Goal: Information Seeking & Learning: Compare options

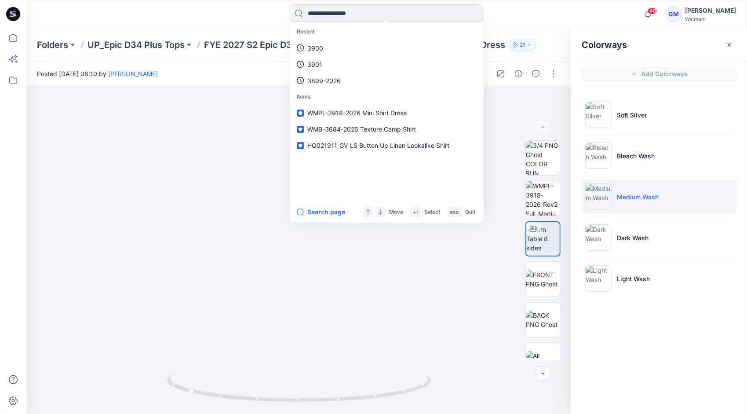
click at [354, 18] on input at bounding box center [386, 13] width 193 height 18
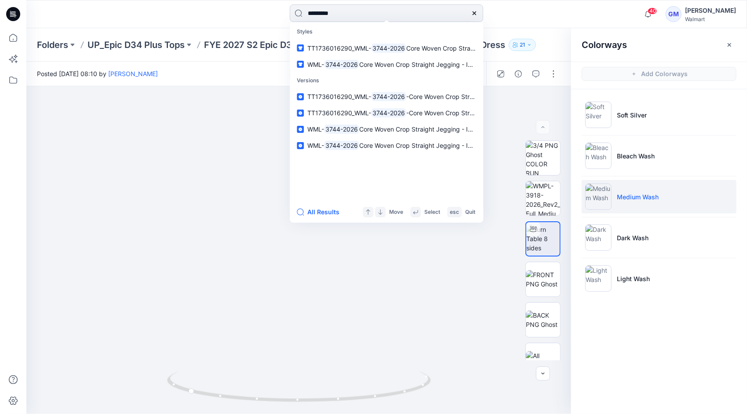
type input "*********"
click at [326, 215] on button "All Results" at bounding box center [321, 212] width 48 height 11
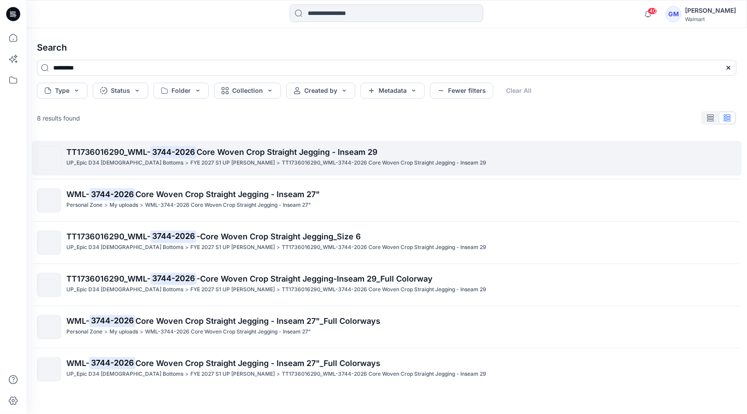
click at [222, 155] on span "Core Woven Crop Straight Jegging - Inseam 29" at bounding box center [287, 151] width 181 height 9
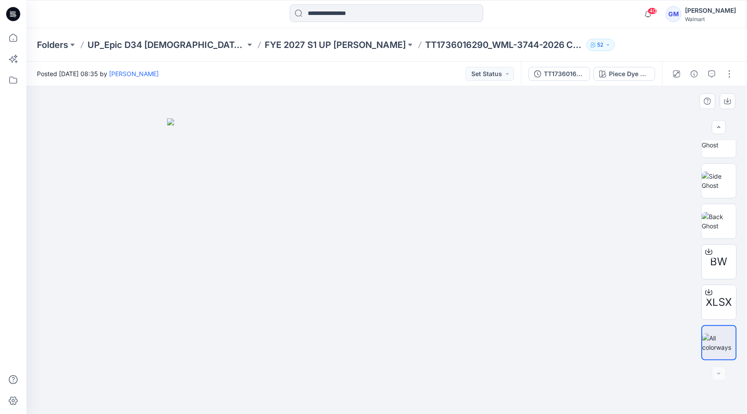
scroll to position [11, 0]
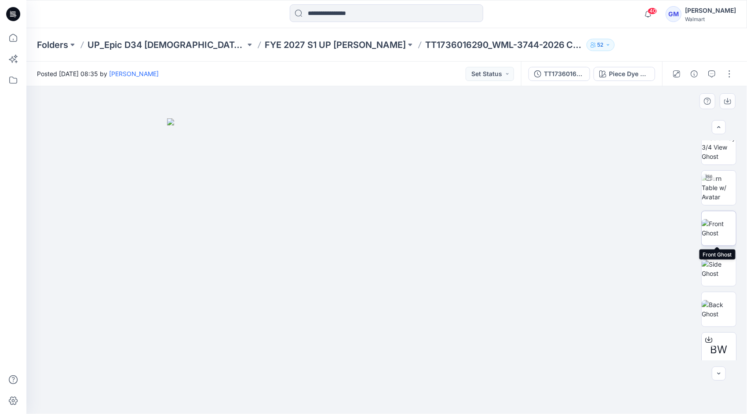
click at [721, 219] on img at bounding box center [719, 228] width 34 height 18
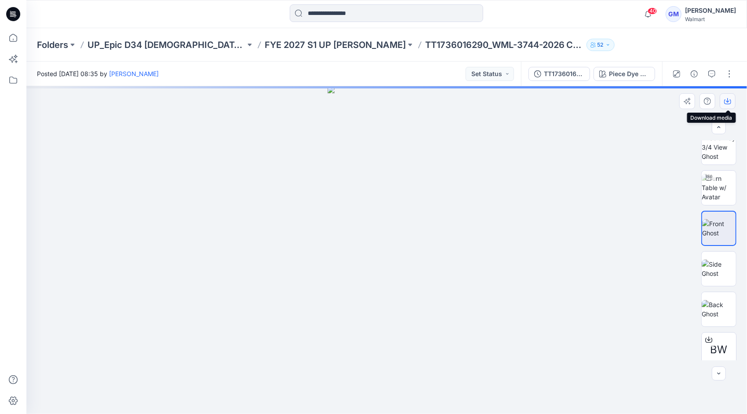
click at [729, 103] on icon "button" at bounding box center [727, 101] width 7 height 7
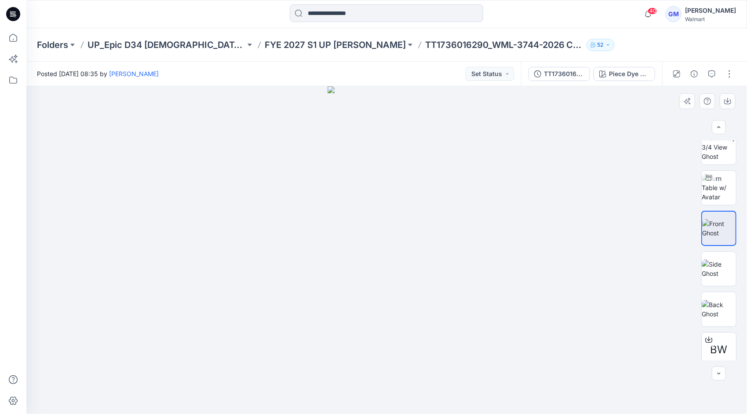
click at [601, 139] on div at bounding box center [386, 250] width 721 height 328
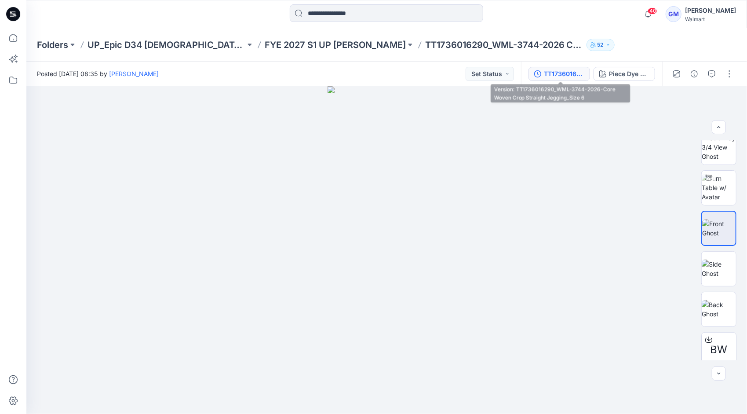
click at [575, 77] on div "TT1736016290_WML-3744-2026-Core Woven Crop Straight Jegging_Size 6" at bounding box center [564, 74] width 40 height 10
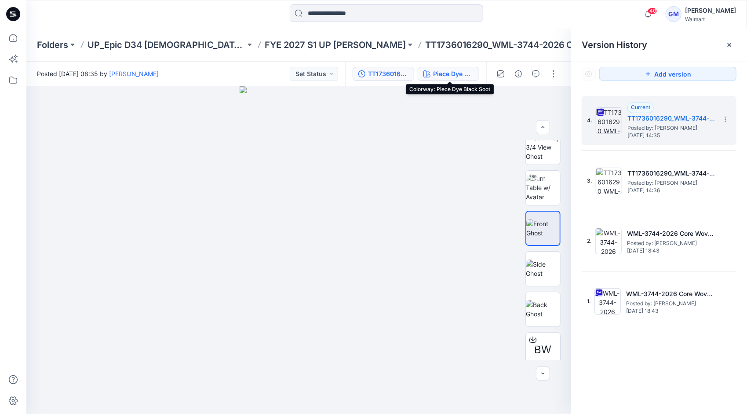
click at [461, 70] on div "Piece Dye Black Soot" at bounding box center [453, 74] width 40 height 10
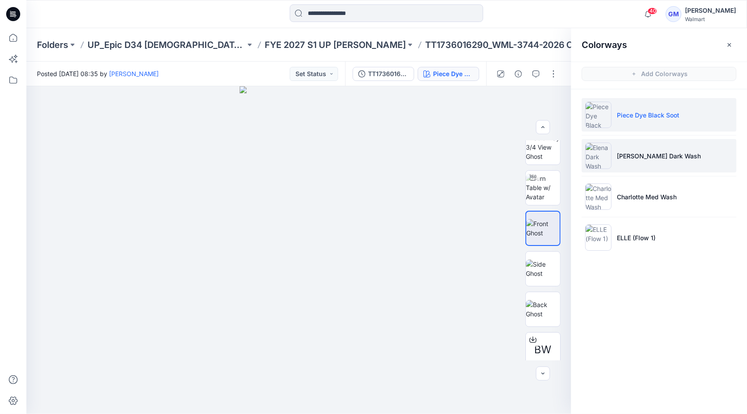
click at [647, 157] on p "[PERSON_NAME] Dark Wash" at bounding box center [659, 155] width 84 height 9
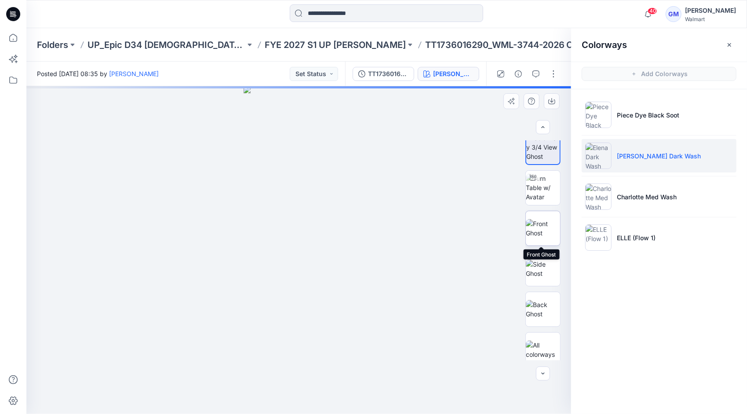
click at [540, 224] on img at bounding box center [543, 228] width 34 height 18
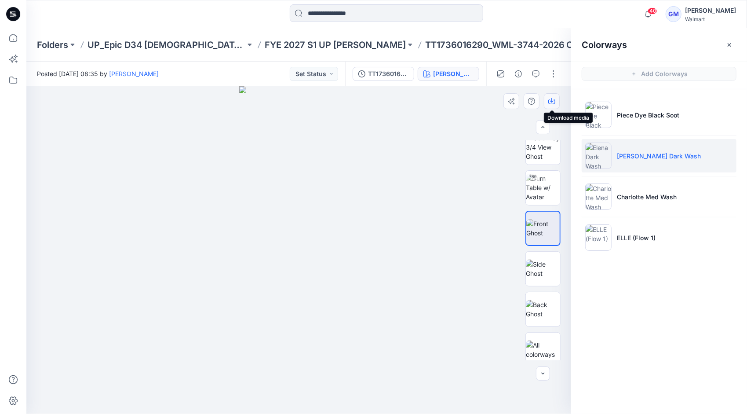
click at [548, 103] on button "button" at bounding box center [552, 101] width 16 height 16
click at [365, 11] on input at bounding box center [386, 13] width 193 height 18
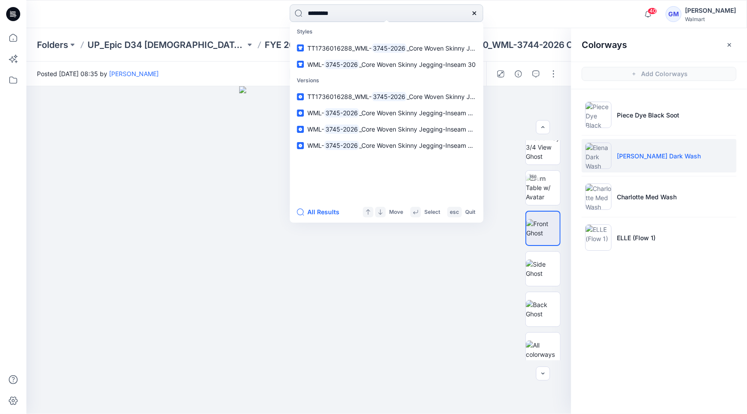
type input "*********"
click at [319, 215] on button "All Results" at bounding box center [321, 212] width 48 height 11
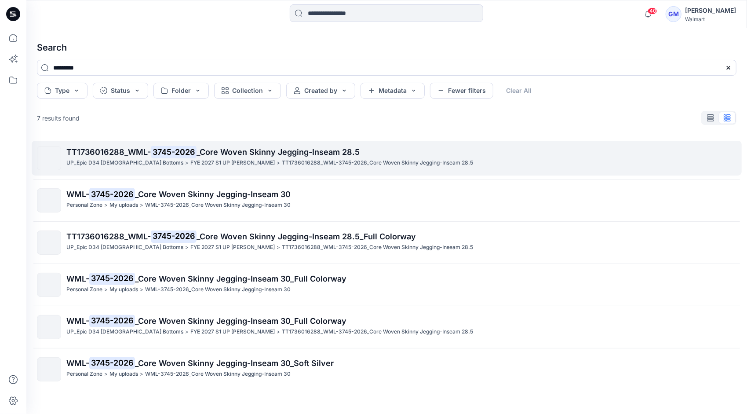
click at [226, 162] on div "FYE 2027 S1 UP [PERSON_NAME] >" at bounding box center [235, 162] width 90 height 9
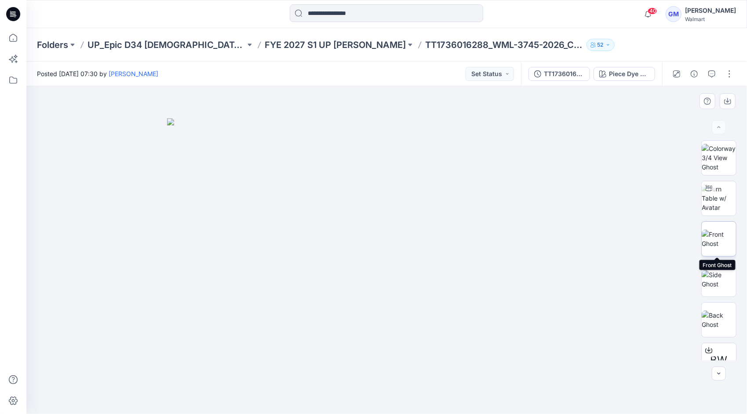
click at [720, 233] on img at bounding box center [719, 238] width 34 height 18
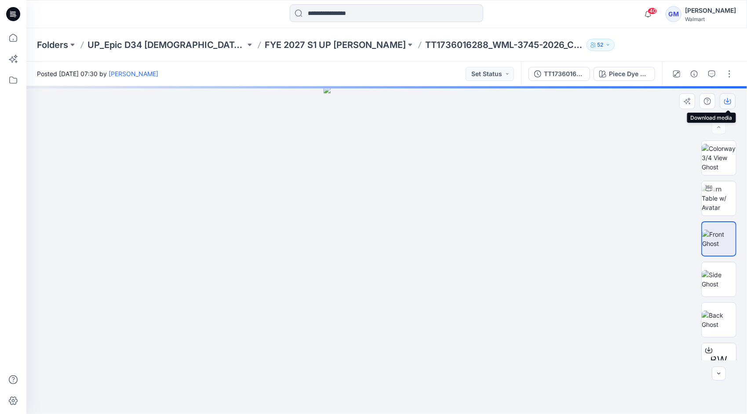
click at [731, 102] on icon "button" at bounding box center [727, 101] width 7 height 5
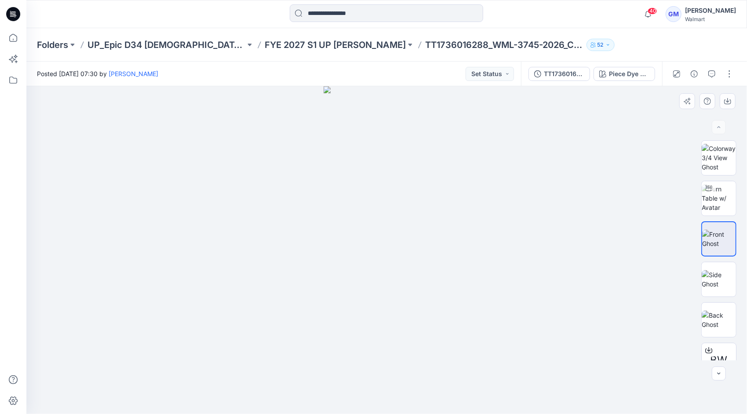
click at [561, 192] on div at bounding box center [386, 250] width 721 height 328
click at [625, 75] on div "Piece Dye Black Soot" at bounding box center [629, 74] width 40 height 10
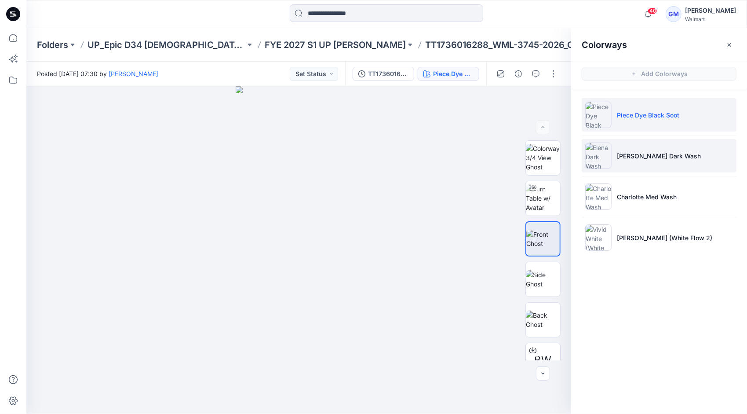
click at [644, 149] on li "[PERSON_NAME] Dark Wash" at bounding box center [659, 155] width 155 height 33
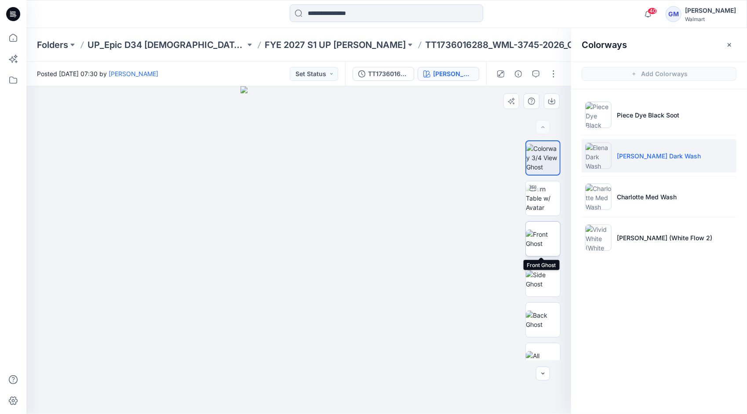
click at [550, 229] on img at bounding box center [543, 238] width 34 height 18
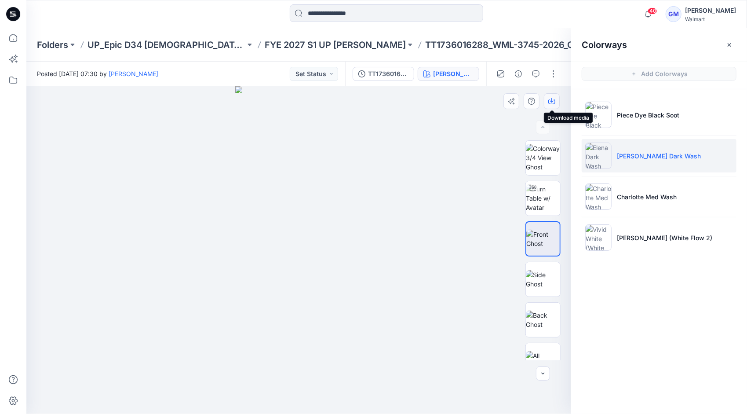
click at [553, 100] on icon "button" at bounding box center [551, 101] width 7 height 7
